Goal: Information Seeking & Learning: Learn about a topic

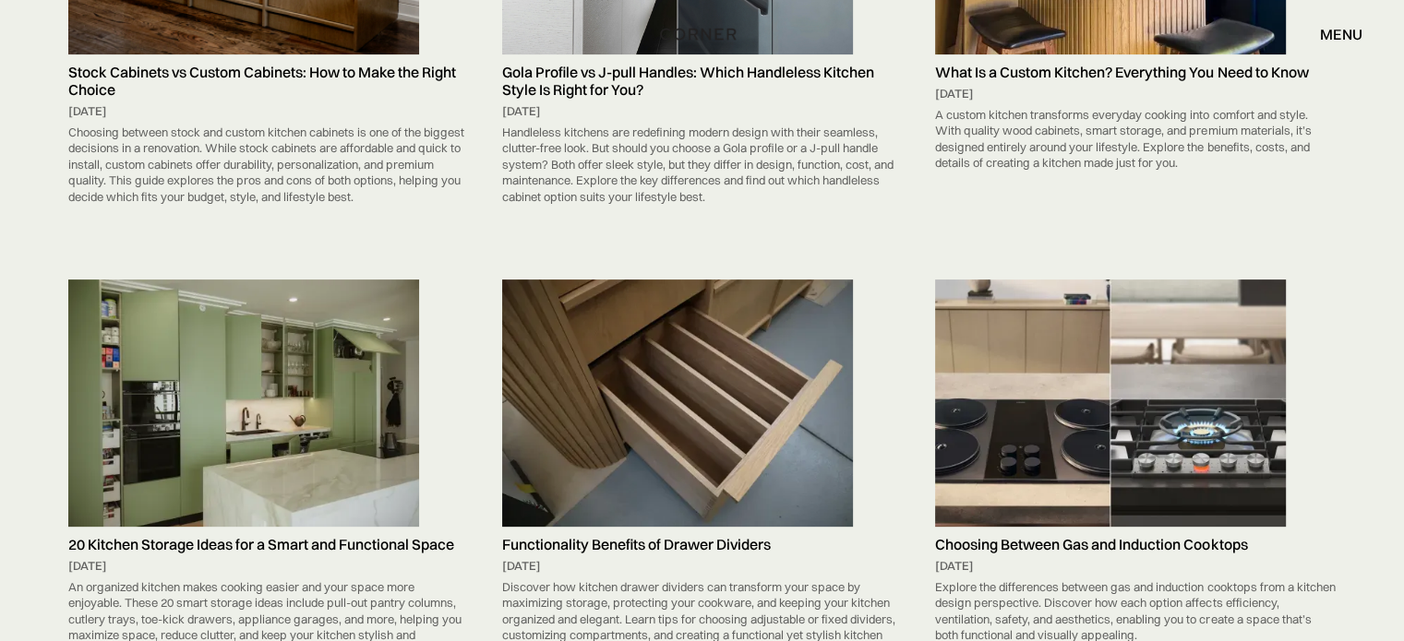
scroll to position [245, 0]
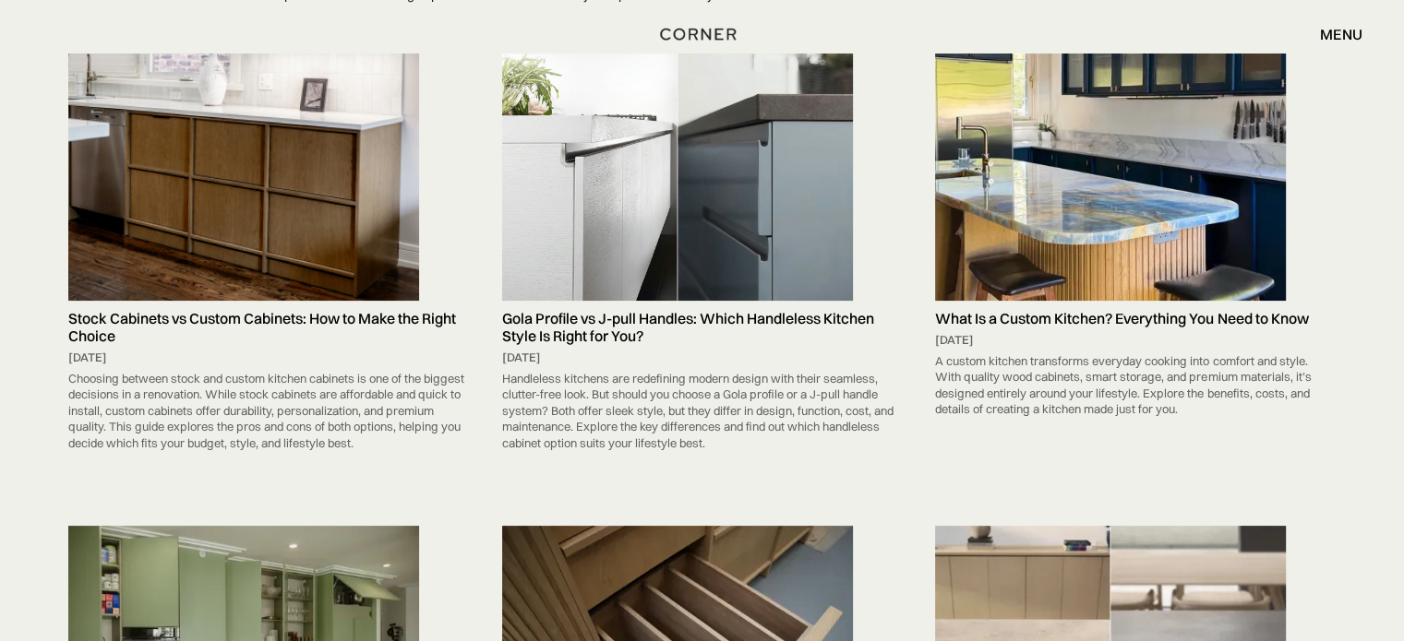
click at [1028, 88] on img at bounding box center [1110, 177] width 351 height 247
